Goal: Task Accomplishment & Management: Complete application form

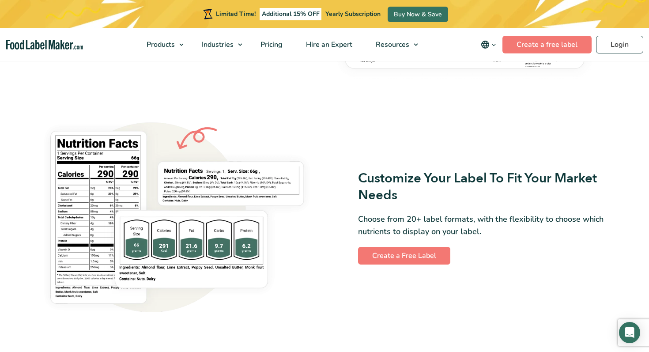
scroll to position [677, 0]
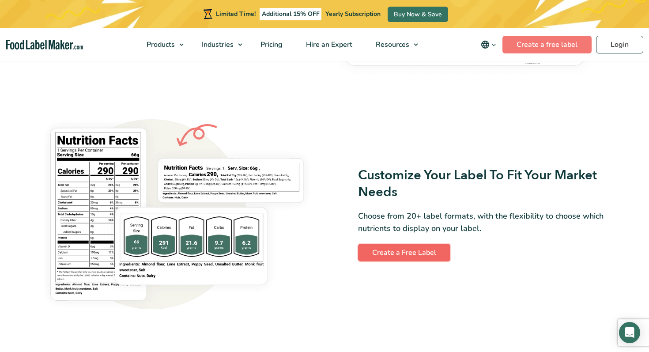
click at [427, 260] on link "Create a Free Label" at bounding box center [404, 253] width 92 height 18
